Goal: Information Seeking & Learning: Learn about a topic

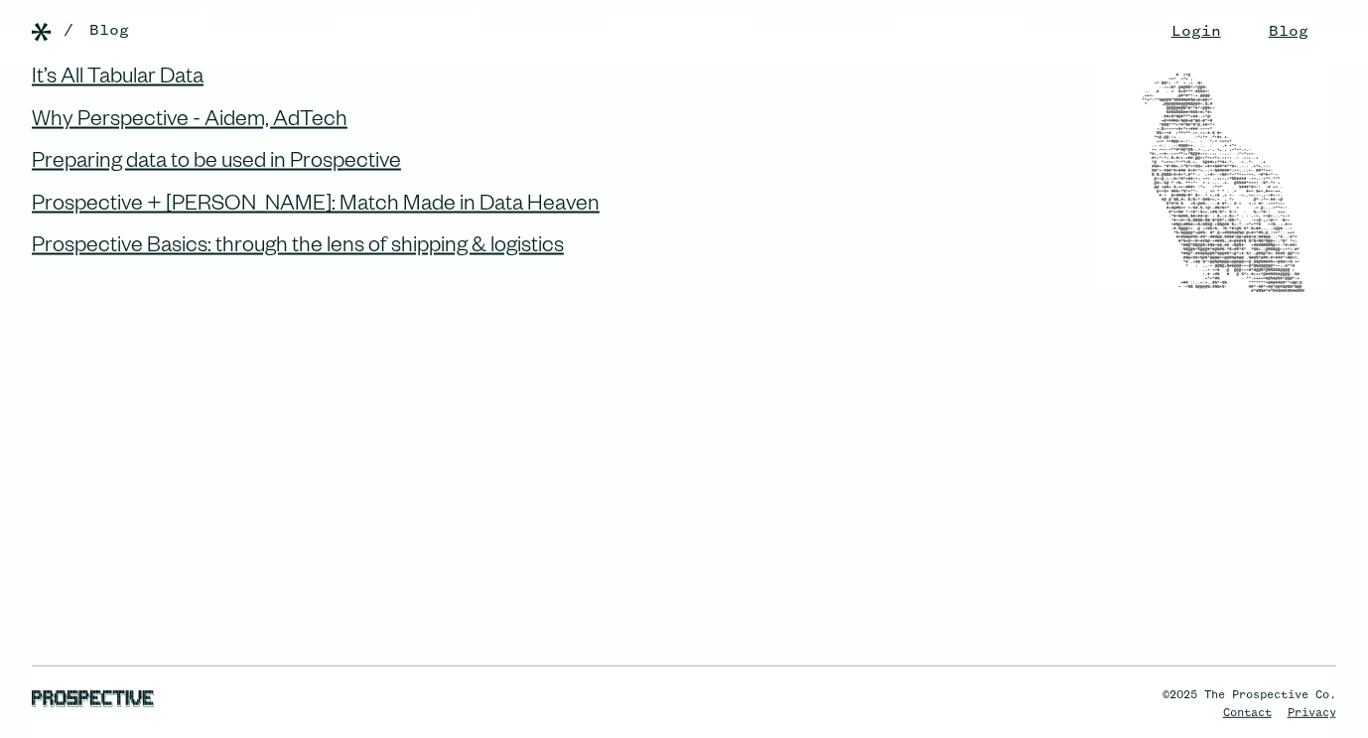
scroll to position [11903, 0]
click at [119, 29] on link "Blog" at bounding box center [109, 31] width 40 height 24
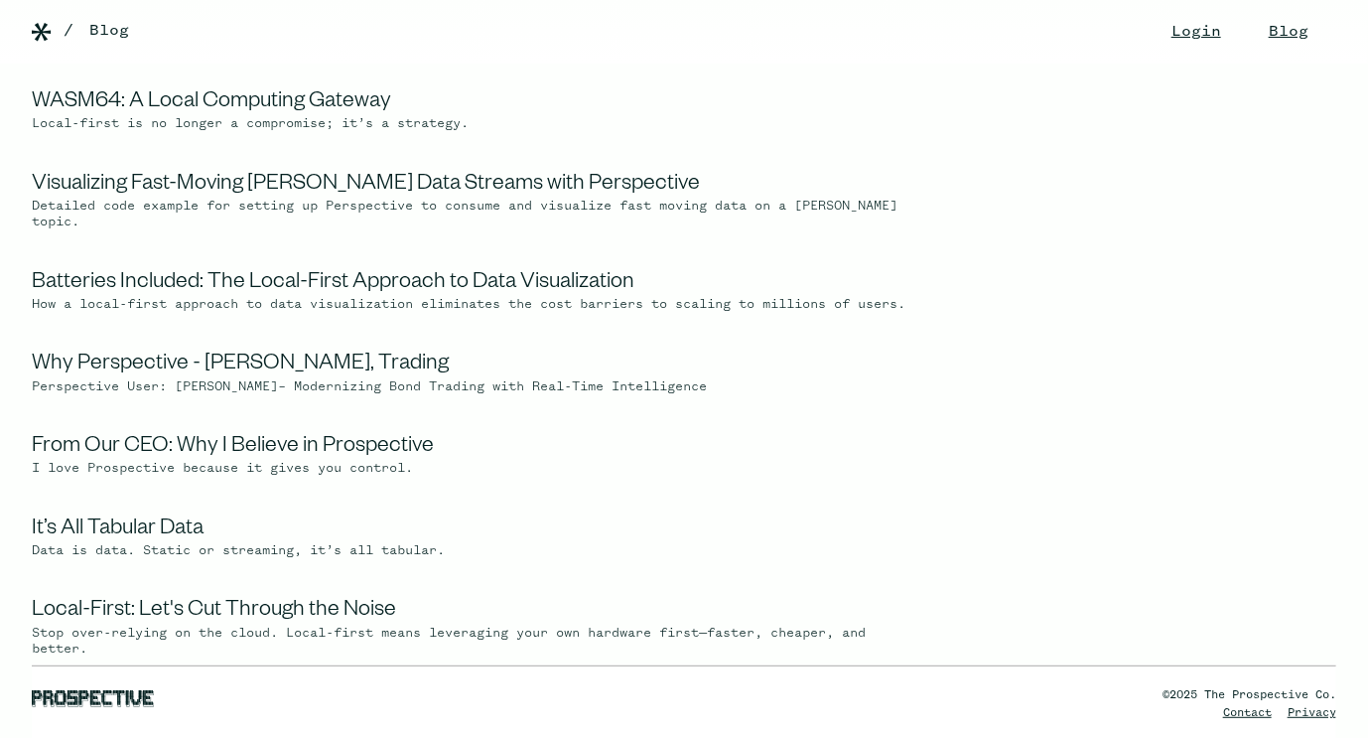
scroll to position [397, 0]
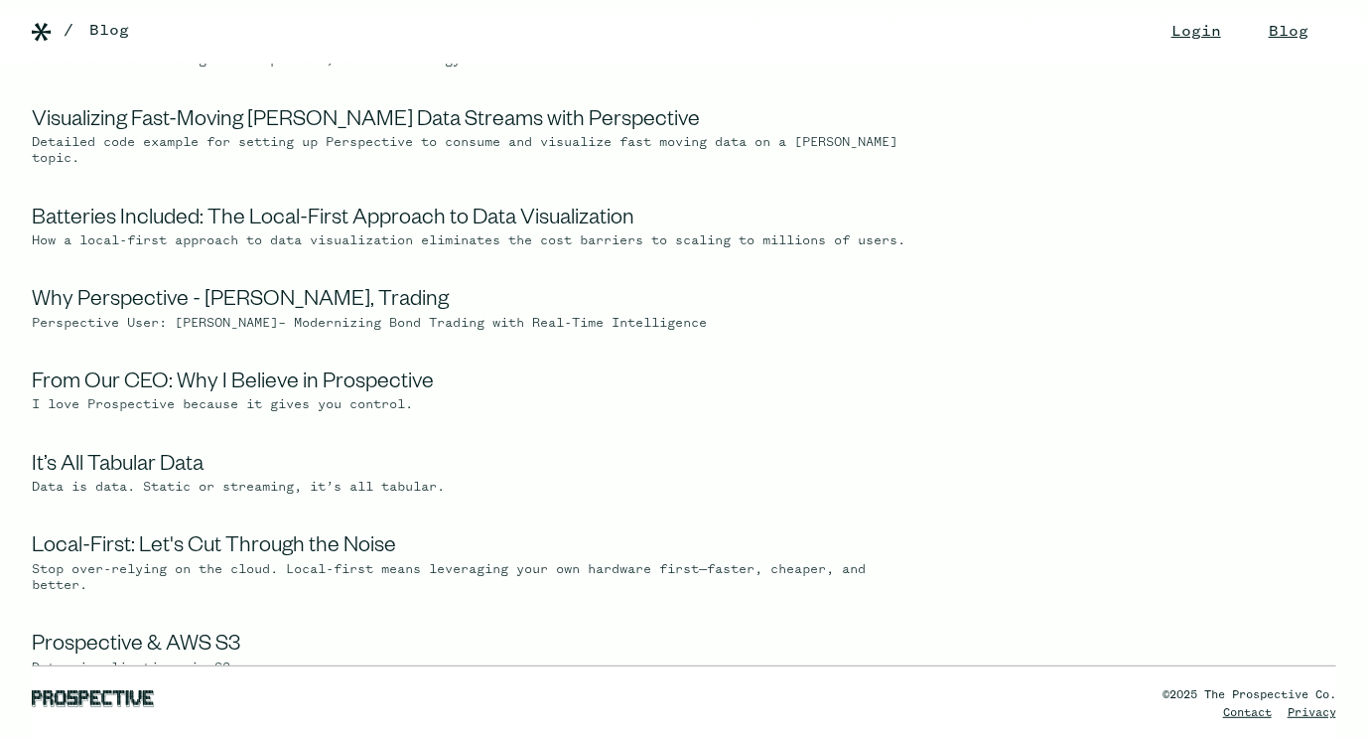
drag, startPoint x: 317, startPoint y: 406, endPoint x: 791, endPoint y: 464, distance: 478.0
click at [791, 464] on img at bounding box center [1062, 368] width 547 height 547
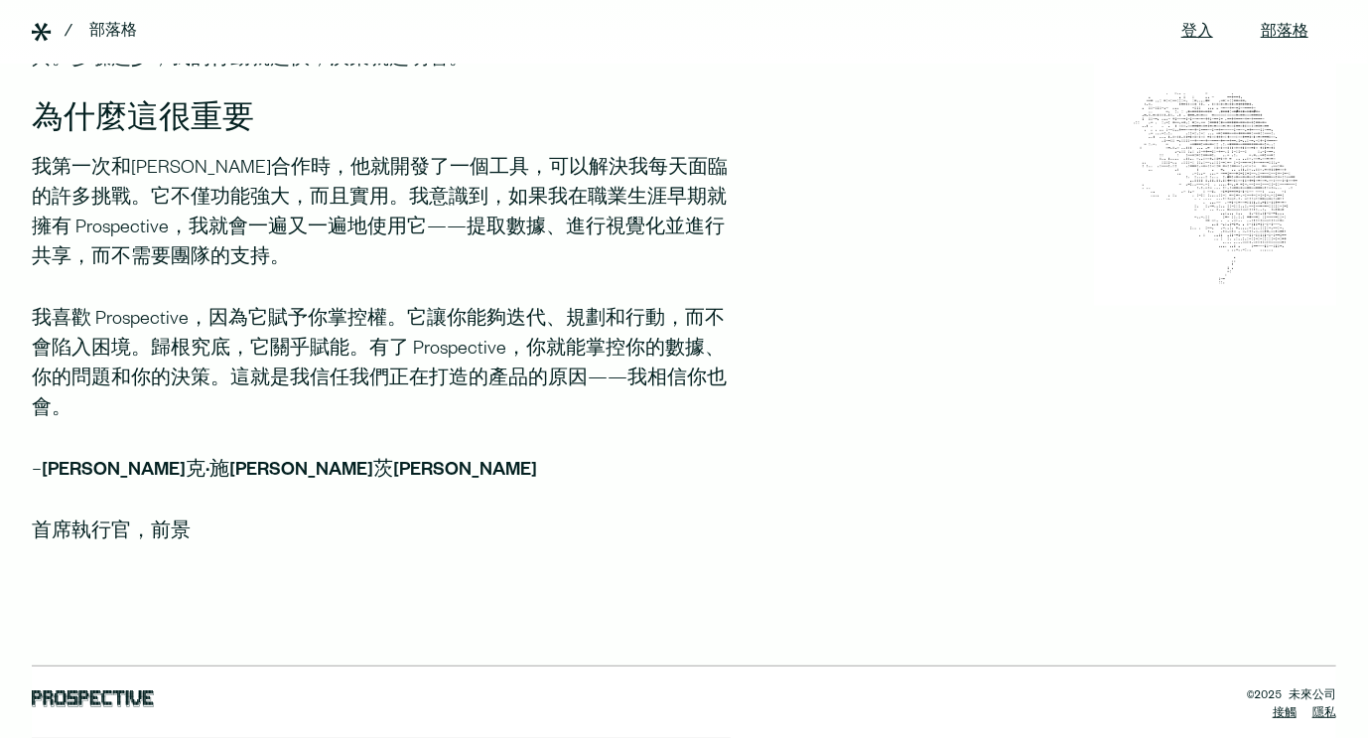
scroll to position [898, 0]
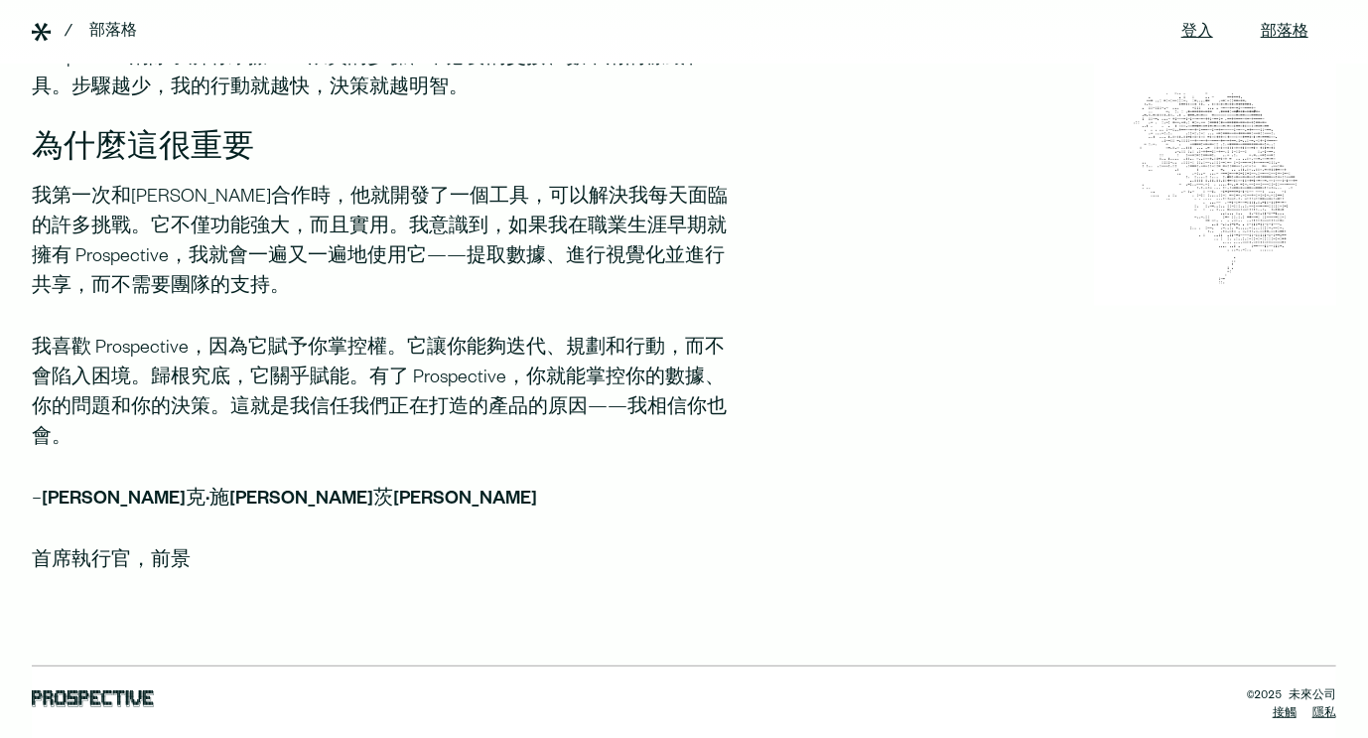
click at [819, 287] on div "數據無所不在。它存在於你的系統、電子表格、伺服器中——就在那裡。但問題是： 數據本身不能做任何事。 只有當你能夠提出問題、反覆思考這些問題並根據答案採取行動時…" at bounding box center [684, 61] width 1368 height 1156
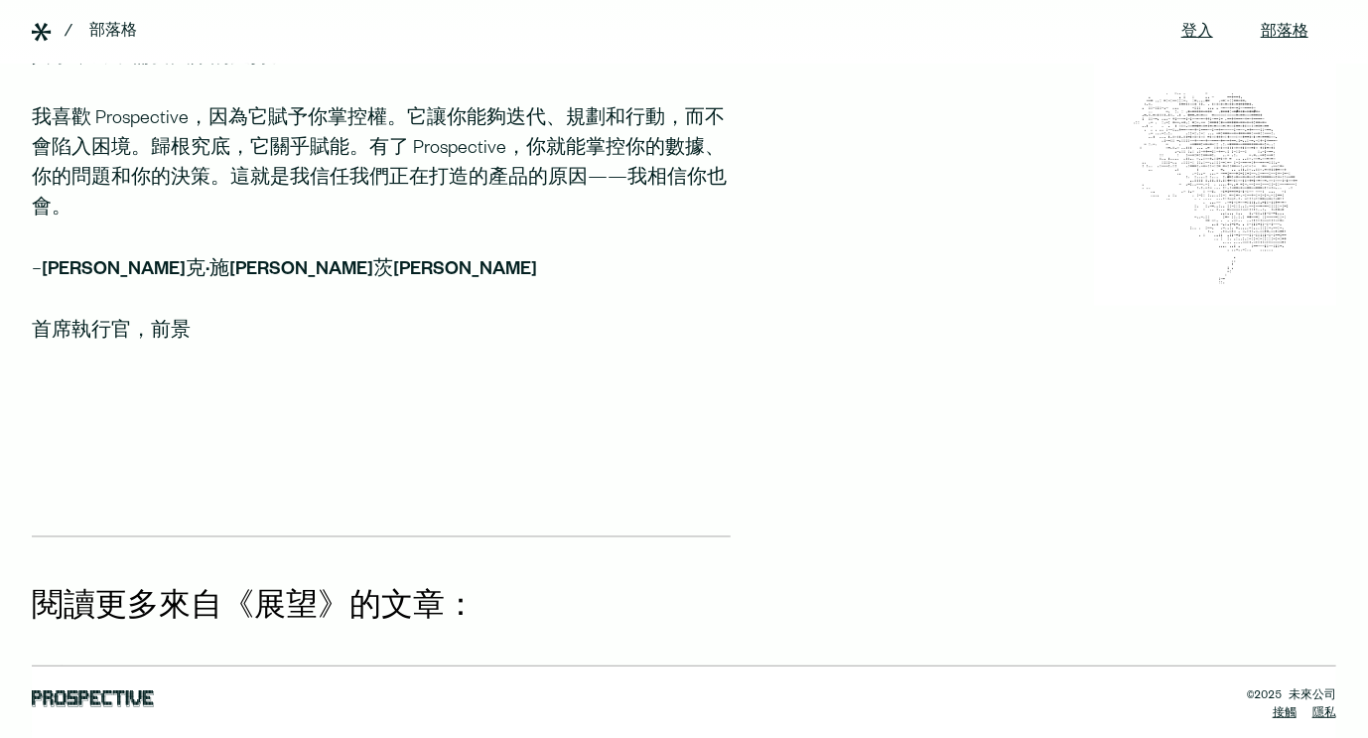
scroll to position [1295, 0]
